Goal: Navigation & Orientation: Find specific page/section

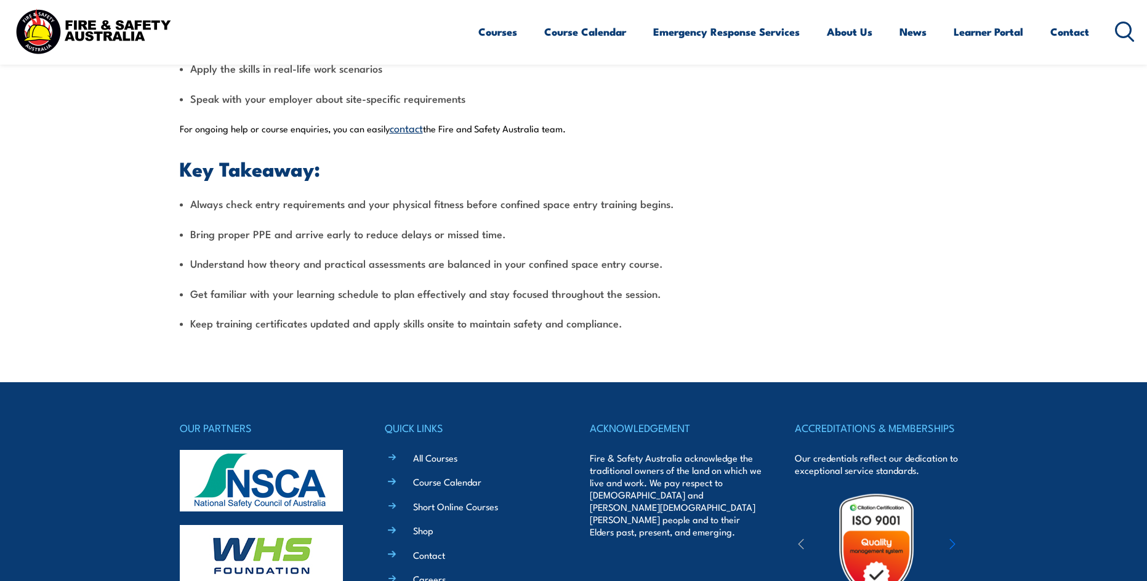
scroll to position [1274, 0]
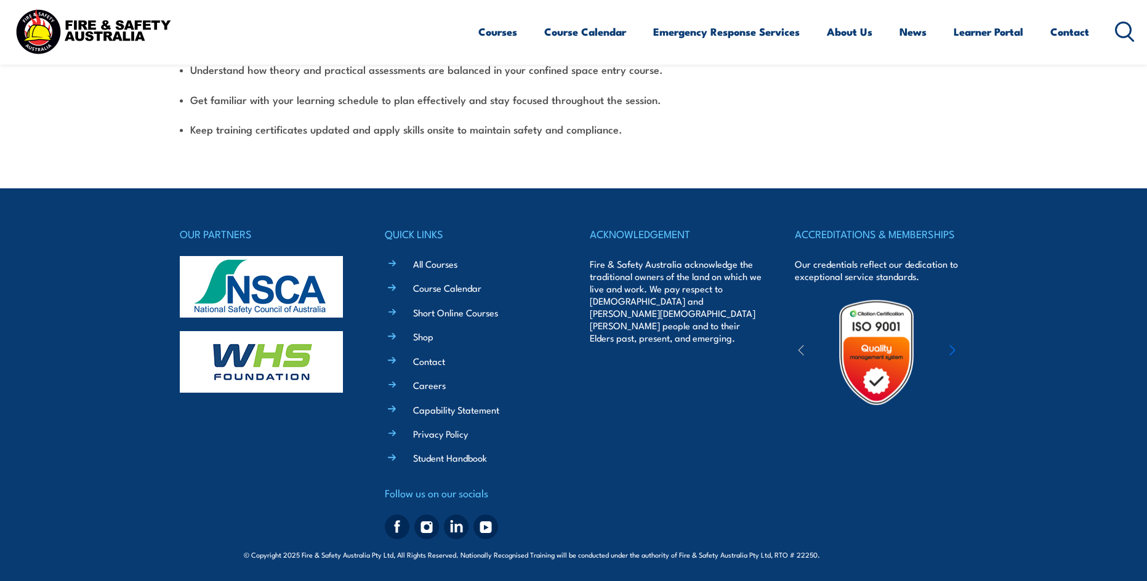
click at [1113, 437] on footer "OUR PARTNERS QUICK LINKS All Courses Course Calendar Short Online Courses Shop …" at bounding box center [573, 384] width 1147 height 393
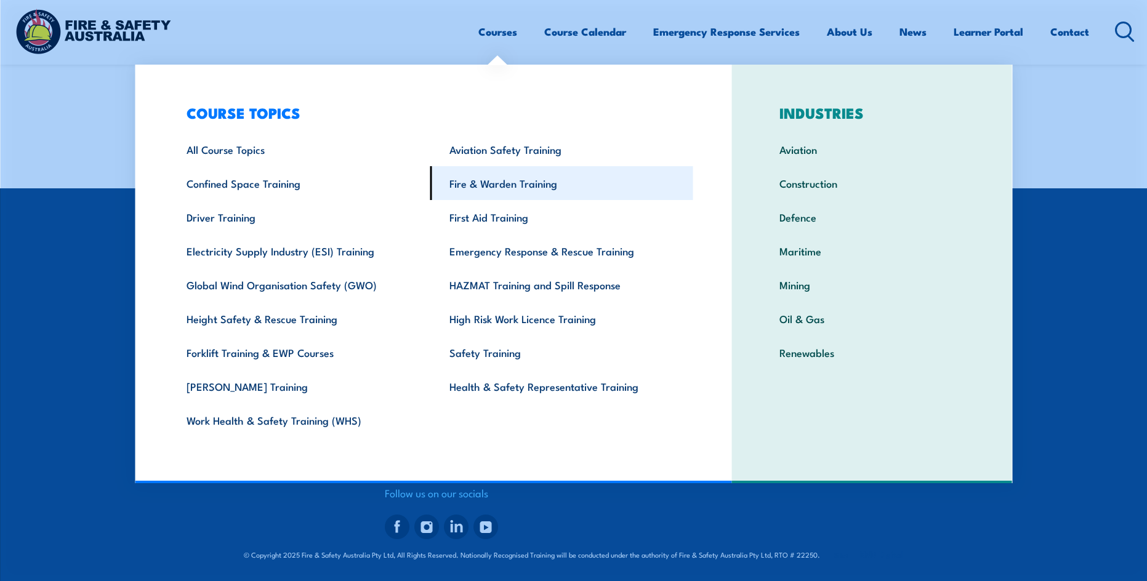
click at [487, 177] on link "Fire & Warden Training" at bounding box center [561, 183] width 263 height 34
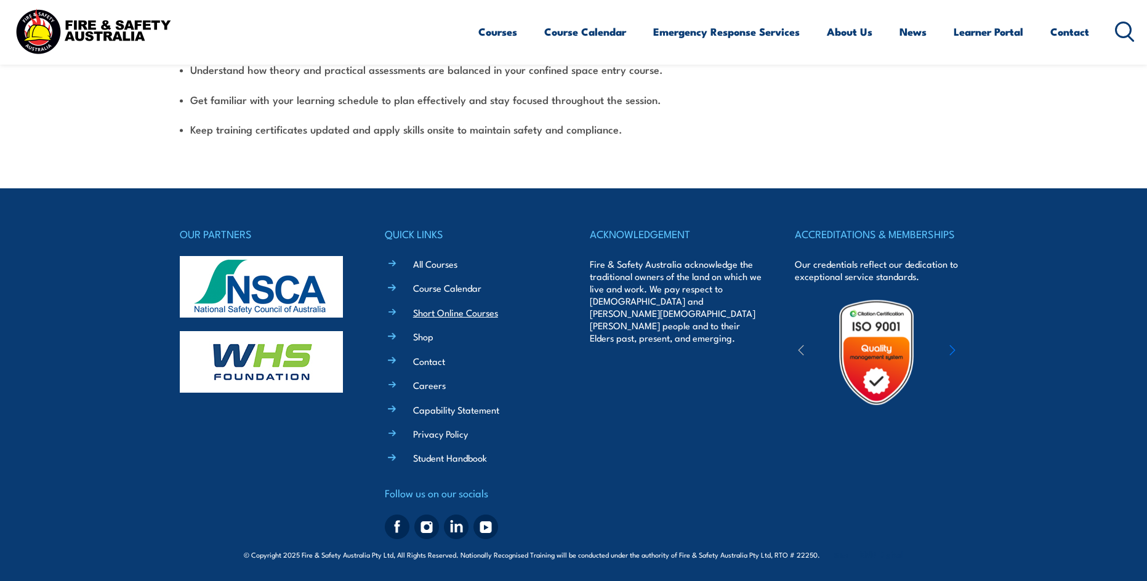
click at [424, 313] on link "Short Online Courses" at bounding box center [455, 312] width 85 height 13
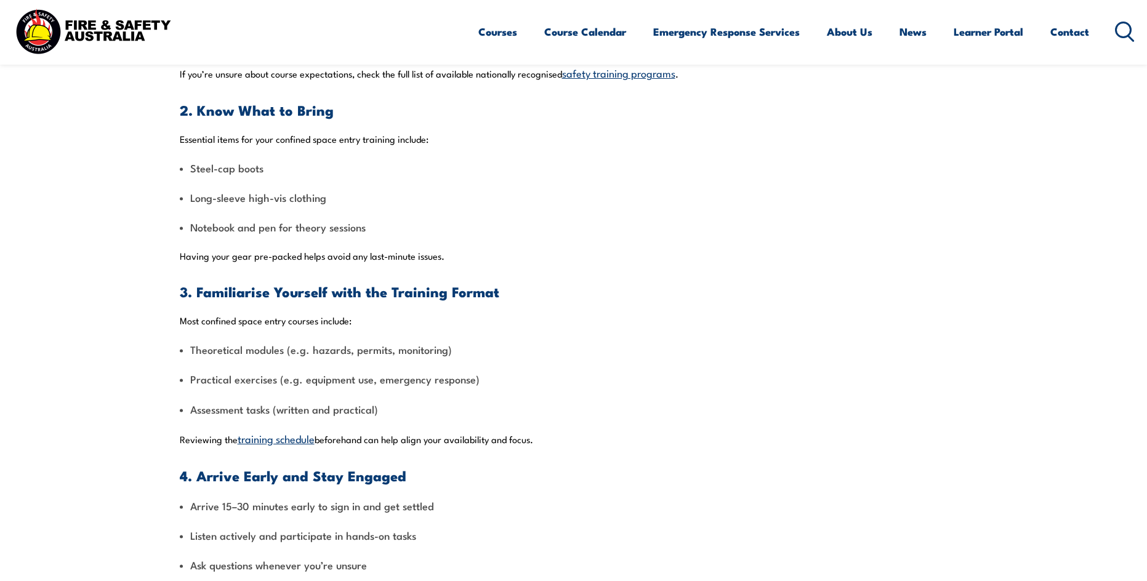
scroll to position [123, 0]
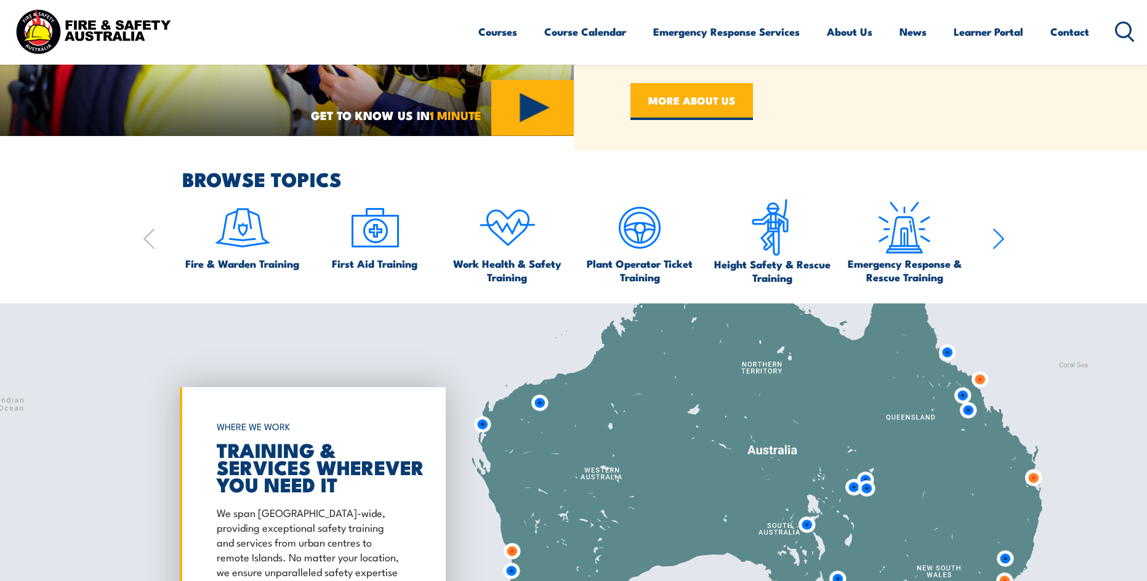
scroll to position [800, 0]
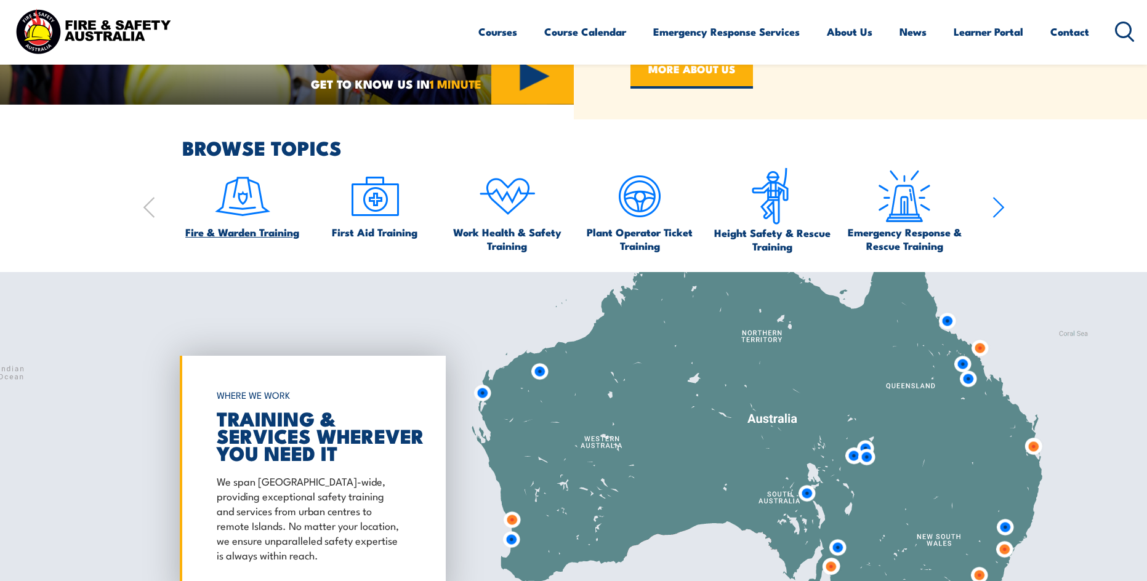
click at [247, 202] on img at bounding box center [243, 196] width 58 height 58
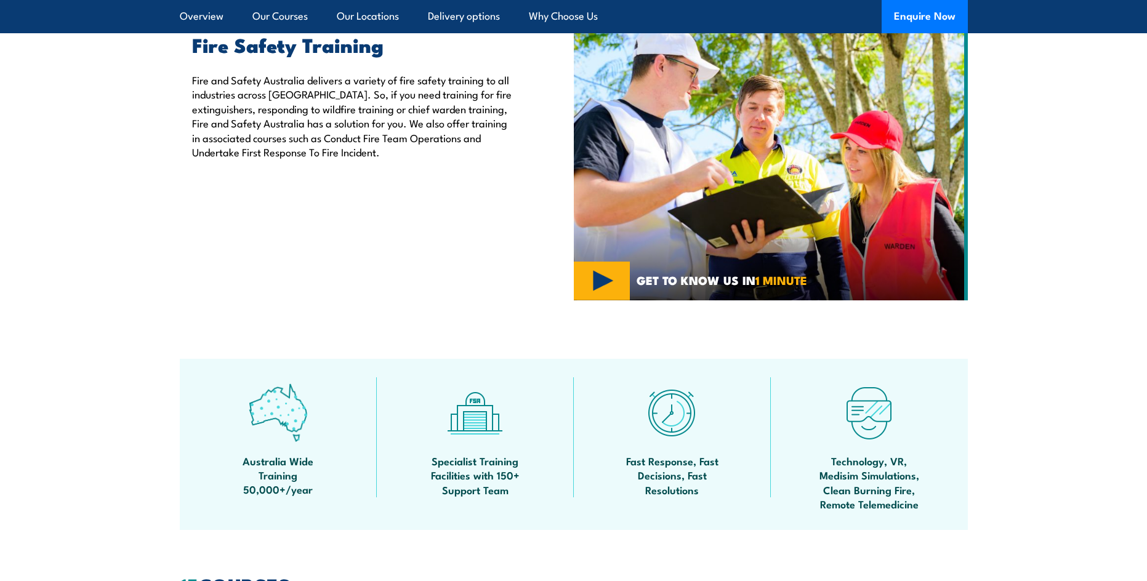
scroll to position [431, 0]
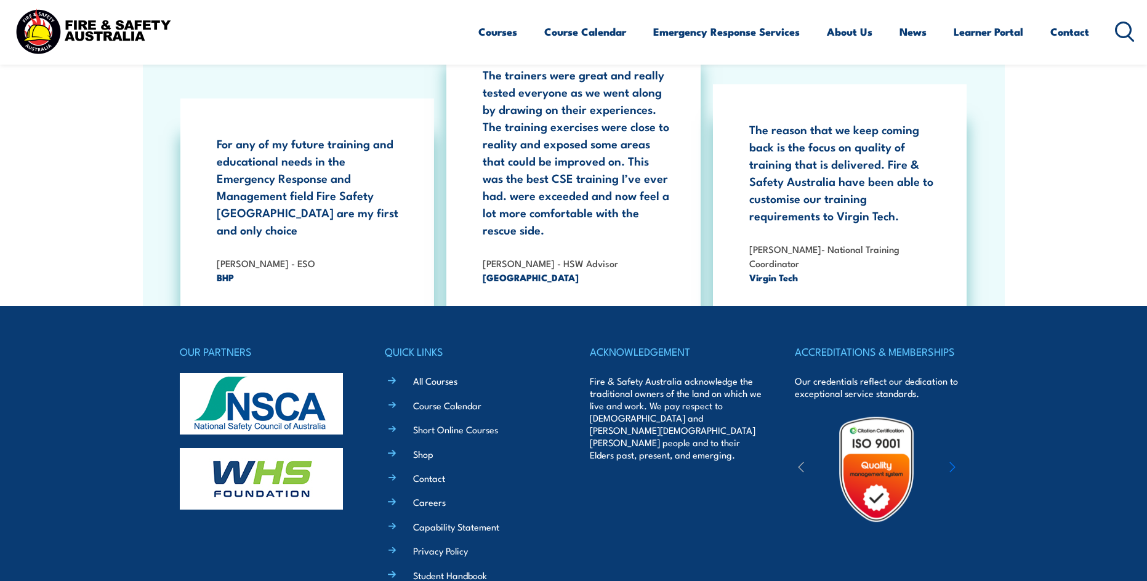
scroll to position [2155, 0]
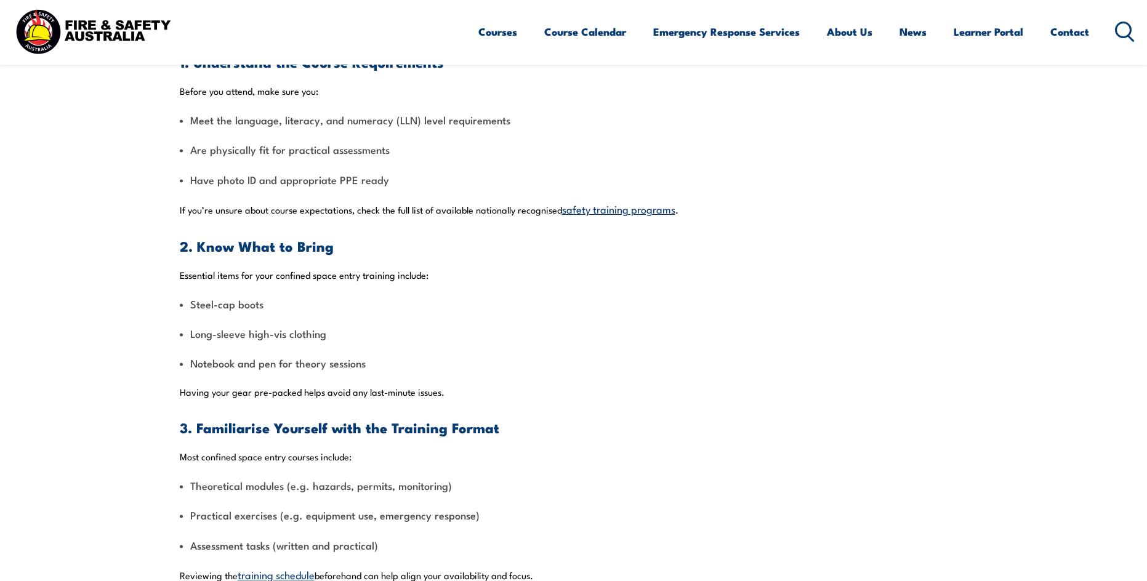
scroll to position [308, 0]
